Goal: Task Accomplishment & Management: Manage account settings

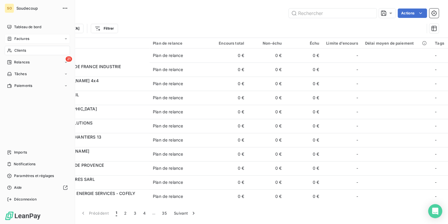
click at [22, 40] on span "Factures" at bounding box center [21, 38] width 15 height 5
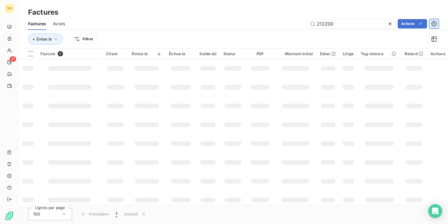
drag, startPoint x: 321, startPoint y: 23, endPoint x: 435, endPoint y: 20, distance: 113.7
click at [379, 22] on input "212200" at bounding box center [352, 23] width 88 height 9
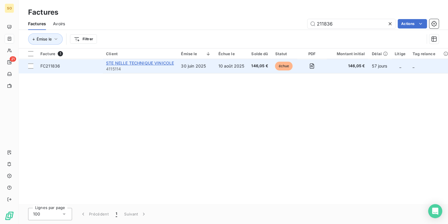
type input "211836"
click at [166, 64] on span "STE NELLE TECHNIQUE VINICOLE" at bounding box center [140, 62] width 68 height 5
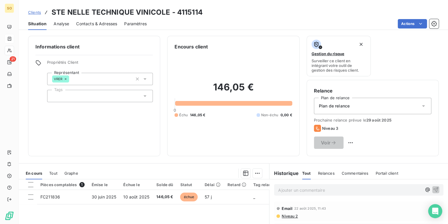
click at [305, 192] on p "Ajouter un commentaire ﻿" at bounding box center [350, 189] width 144 height 7
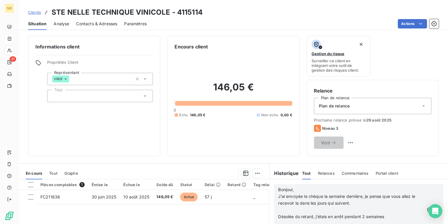
click at [329, 205] on p "J’ai envoyée le chèque la semaine dernière, je pense que vous allez le recevoir…" at bounding box center [351, 199] width 146 height 13
click at [307, 210] on p "﻿" at bounding box center [351, 209] width 146 height 7
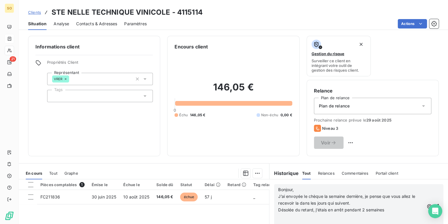
click at [393, 211] on p "Désolée du retard, j’étais en arrêt pendant 2 semaines" at bounding box center [351, 209] width 146 height 7
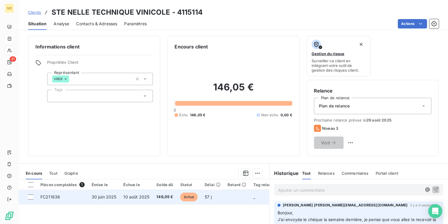
click at [185, 197] on span "échue" at bounding box center [189, 196] width 18 height 9
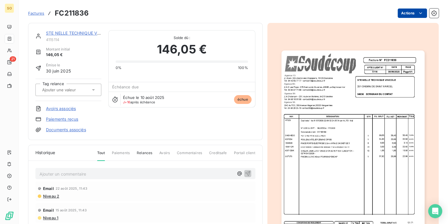
click at [402, 10] on html "SO 21 Factures FC211836 Actions STE NELLE TECHNIQUE VINICOLE 4115114 Montant in…" at bounding box center [224, 112] width 448 height 224
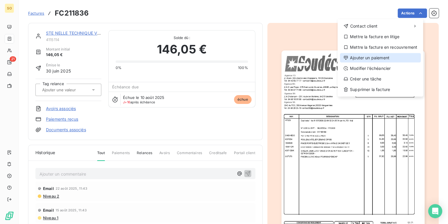
click at [363, 54] on div "Ajouter un paiement" at bounding box center [380, 57] width 81 height 9
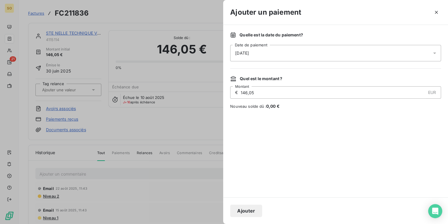
click at [249, 52] on span "[DATE]" at bounding box center [242, 53] width 14 height 6
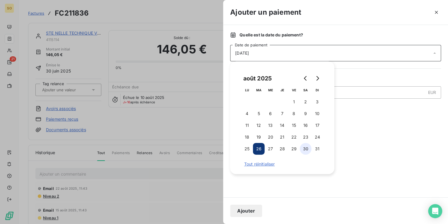
click at [304, 149] on button "30" at bounding box center [306, 149] width 12 height 12
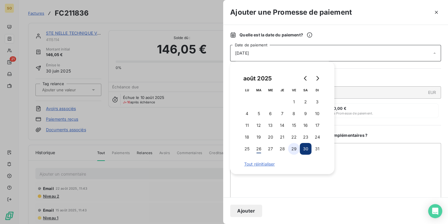
click at [297, 148] on button "29" at bounding box center [294, 149] width 12 height 12
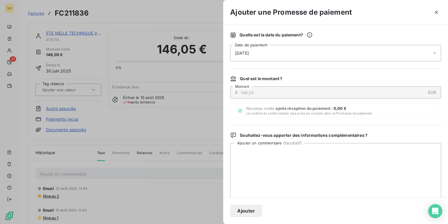
click at [247, 201] on div "Ajouter" at bounding box center [335, 210] width 225 height 27
click at [249, 52] on span "[DATE]" at bounding box center [242, 53] width 14 height 6
click at [252, 211] on button "Ajouter" at bounding box center [246, 210] width 32 height 12
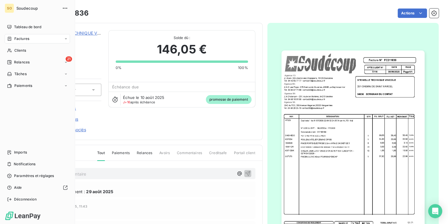
click at [24, 35] on div "Factures" at bounding box center [37, 38] width 65 height 9
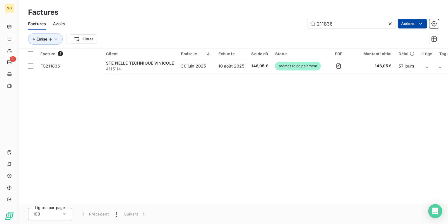
drag, startPoint x: 321, startPoint y: 21, endPoint x: 406, endPoint y: 27, distance: 85.5
click at [395, 27] on div "211836 Actions" at bounding box center [255, 23] width 367 height 9
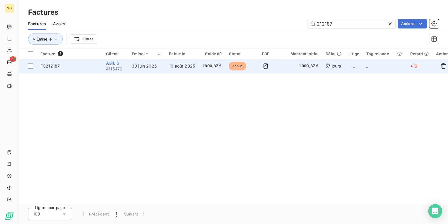
type input "212187"
click at [111, 63] on span "AGILIS" at bounding box center [112, 62] width 13 height 5
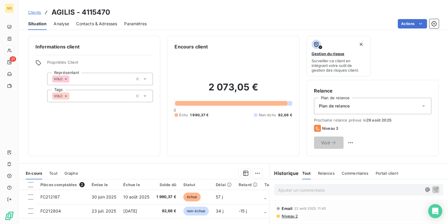
click at [299, 190] on p "Ajouter un commentaire ﻿" at bounding box center [350, 189] width 144 height 7
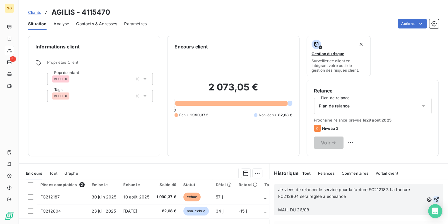
click at [434, 198] on icon "button" at bounding box center [437, 199] width 6 height 6
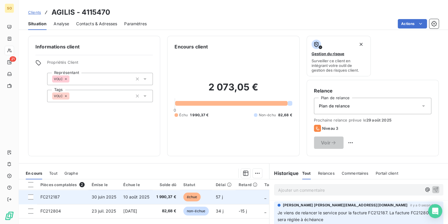
click at [192, 195] on span "échue" at bounding box center [192, 196] width 18 height 9
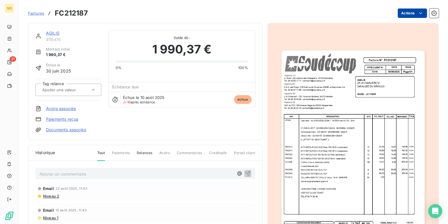
click at [406, 14] on html "SO 21 Factures FC212187 Actions AGILIS 4115470 Montant initial 1 990,37 € Émise…" at bounding box center [224, 112] width 448 height 224
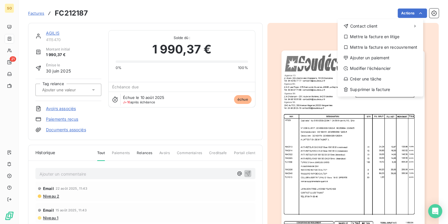
click at [218, 14] on html "SO 21 Factures FC212187 Actions Contact client Mettre la facture en litige Mett…" at bounding box center [224, 112] width 448 height 224
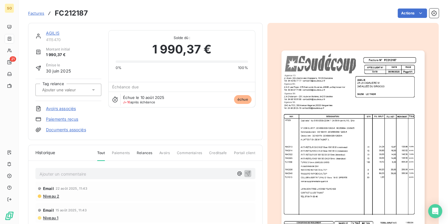
click at [40, 14] on span "Factures" at bounding box center [36, 13] width 16 height 5
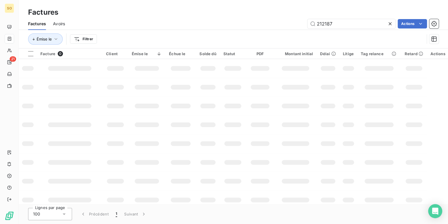
drag, startPoint x: 320, startPoint y: 21, endPoint x: 445, endPoint y: 22, distance: 125.1
click at [430, 28] on div "212187 Actions" at bounding box center [255, 23] width 367 height 9
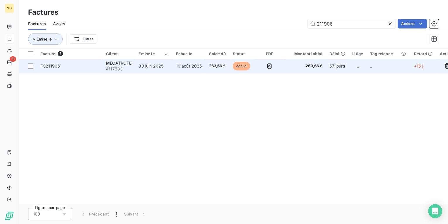
type input "211906"
click at [243, 64] on span "échue" at bounding box center [242, 66] width 18 height 9
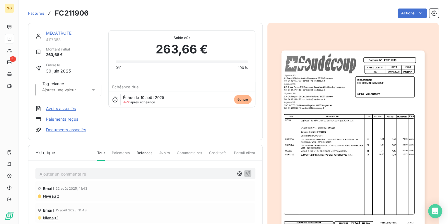
click at [60, 32] on link "MECATROTE" at bounding box center [58, 32] width 25 height 5
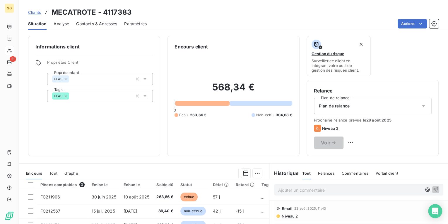
click at [297, 192] on p "Ajouter un commentaire ﻿" at bounding box center [350, 189] width 144 height 7
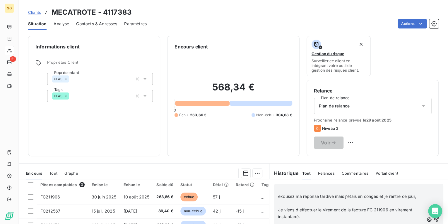
click at [297, 204] on p "﻿" at bounding box center [351, 203] width 146 height 7
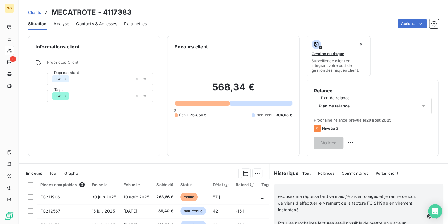
click at [294, 214] on p "﻿" at bounding box center [351, 216] width 146 height 7
click at [412, 220] on p "Pour les prochaines factures est-il possible de mettre en place un prélèvement …" at bounding box center [351, 219] width 146 height 13
click at [428, 214] on body "SO 21 Clients MECATROTE - 4117383 Situation Analyse Contacts & Adresses Paramèt…" at bounding box center [224, 112] width 448 height 224
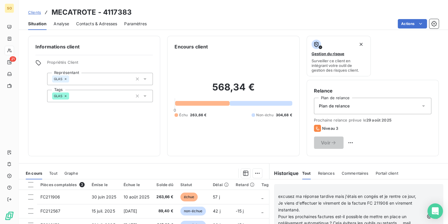
click at [430, 217] on body "SO 21 Clients MECATROTE - 4117383 Situation Analyse Contacts & Adresses Paramèt…" at bounding box center [224, 112] width 448 height 224
click at [425, 214] on div "﻿ excusez ma réponse tardive mais j'étais en congés et je rentre ce jour, Je vi…" at bounding box center [358, 215] width 161 height 61
click at [434, 214] on icon "button" at bounding box center [437, 216] width 6 height 6
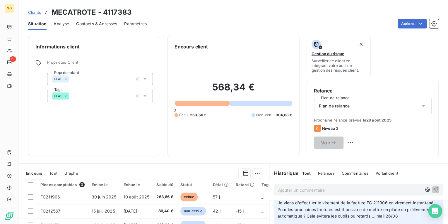
scroll to position [0, 0]
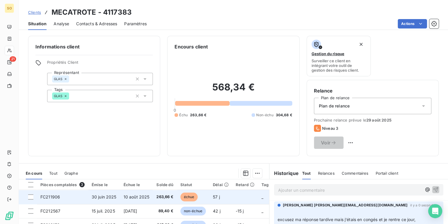
click at [187, 197] on span "échue" at bounding box center [190, 196] width 18 height 9
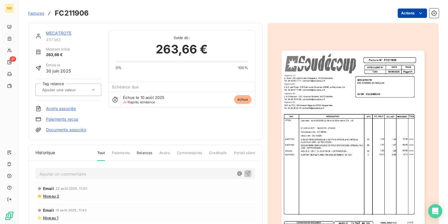
click at [407, 16] on html "SO 21 Factures FC211906 Actions MECATROTE 4117383 Montant initial 263,66 € Émis…" at bounding box center [224, 112] width 448 height 224
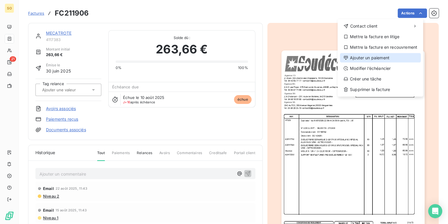
click at [364, 57] on div "Ajouter un paiement" at bounding box center [380, 57] width 81 height 9
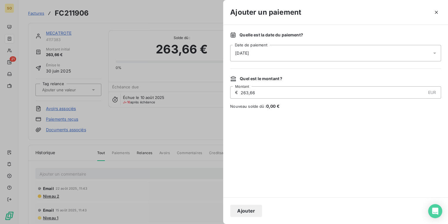
click at [251, 212] on button "Ajouter" at bounding box center [246, 210] width 32 height 12
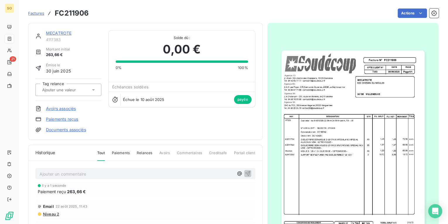
click at [53, 33] on link "MECATROTE" at bounding box center [58, 32] width 25 height 5
